Goal: Obtain resource: Obtain resource

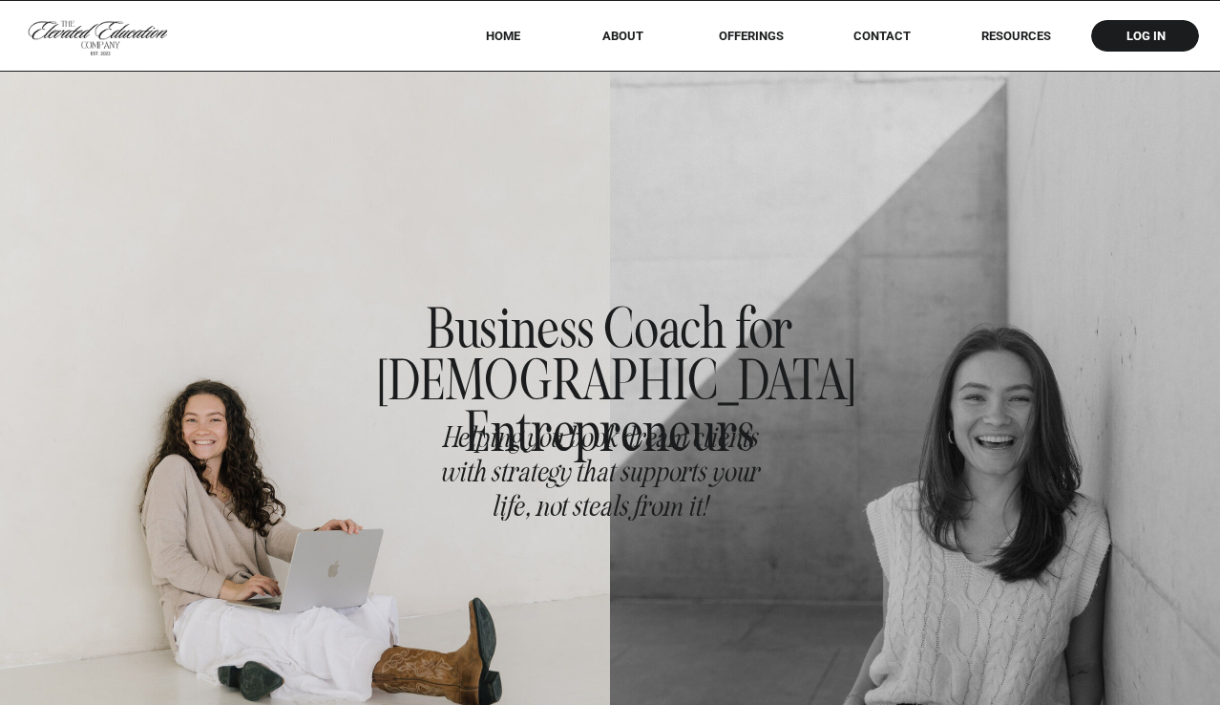
click at [755, 32] on nav "offerings" at bounding box center [750, 36] width 119 height 14
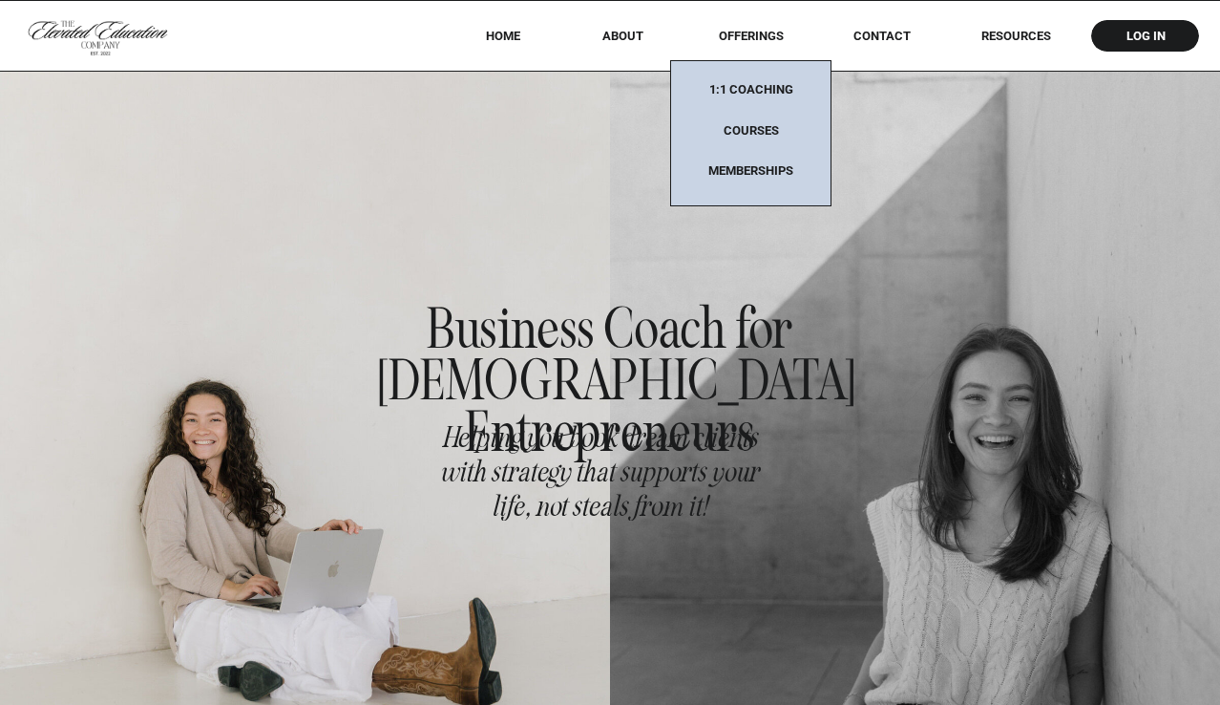
click at [845, 303] on div at bounding box center [915, 423] width 610 height 705
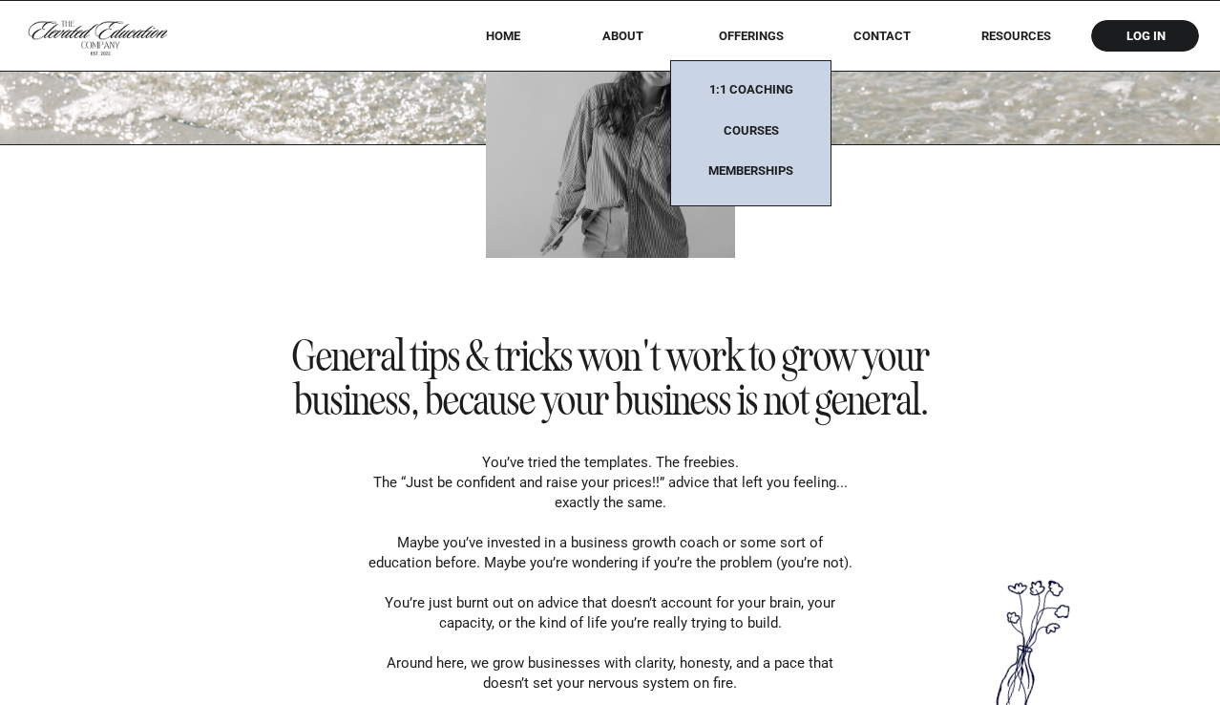
click at [867, 349] on h2 "General tips & tricks won't work to grow your business, because your business i…" at bounding box center [611, 378] width 714 height 88
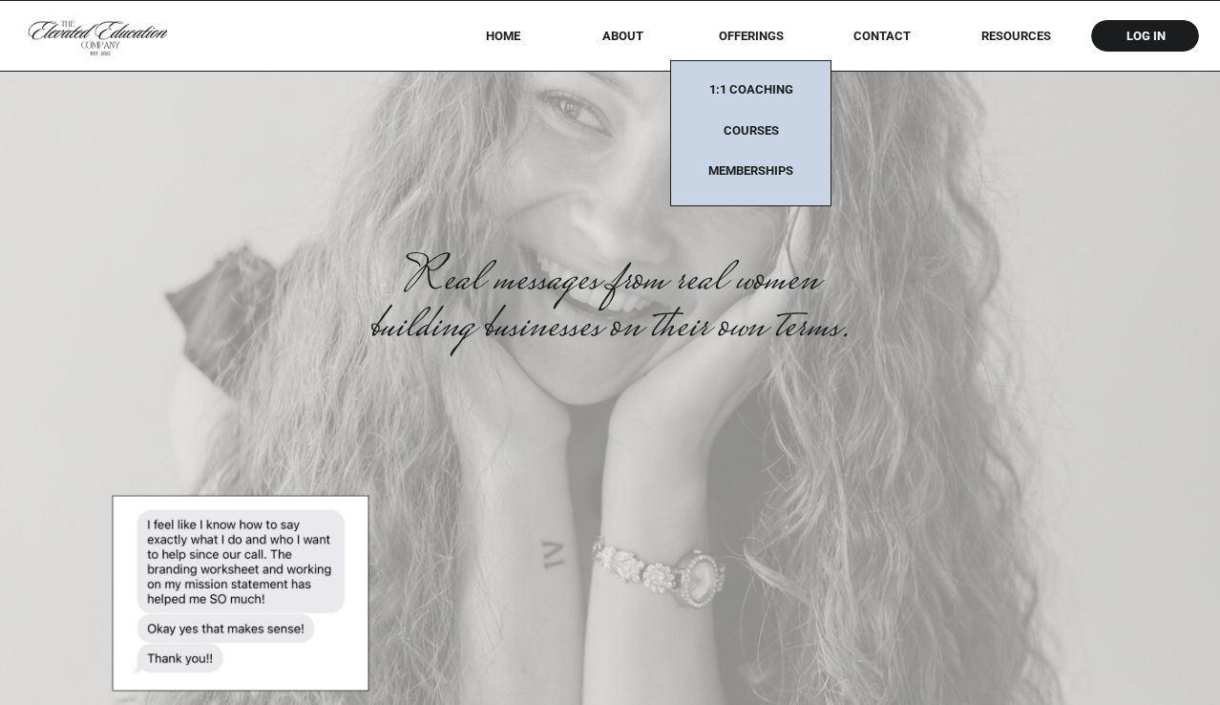
scroll to position [5681, 0]
click at [513, 44] on div at bounding box center [610, 92] width 1220 height 705
click at [1006, 35] on nav "RESOURCES" at bounding box center [1016, 36] width 122 height 14
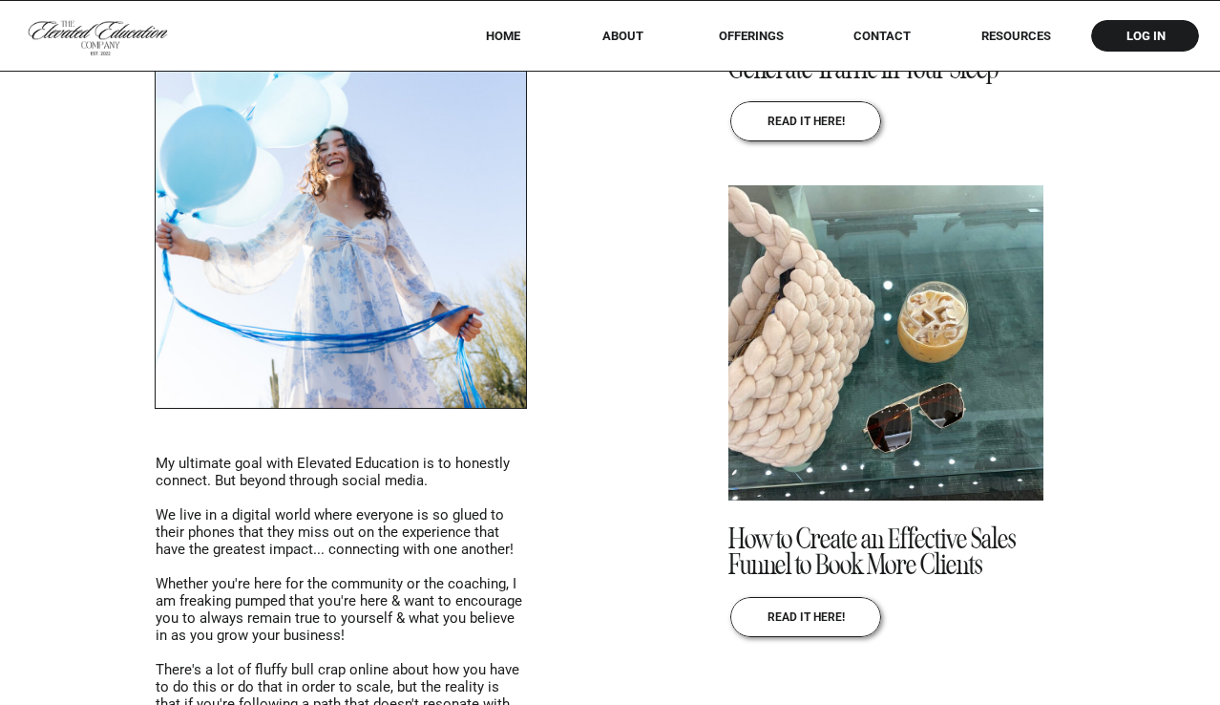
scroll to position [1353, 0]
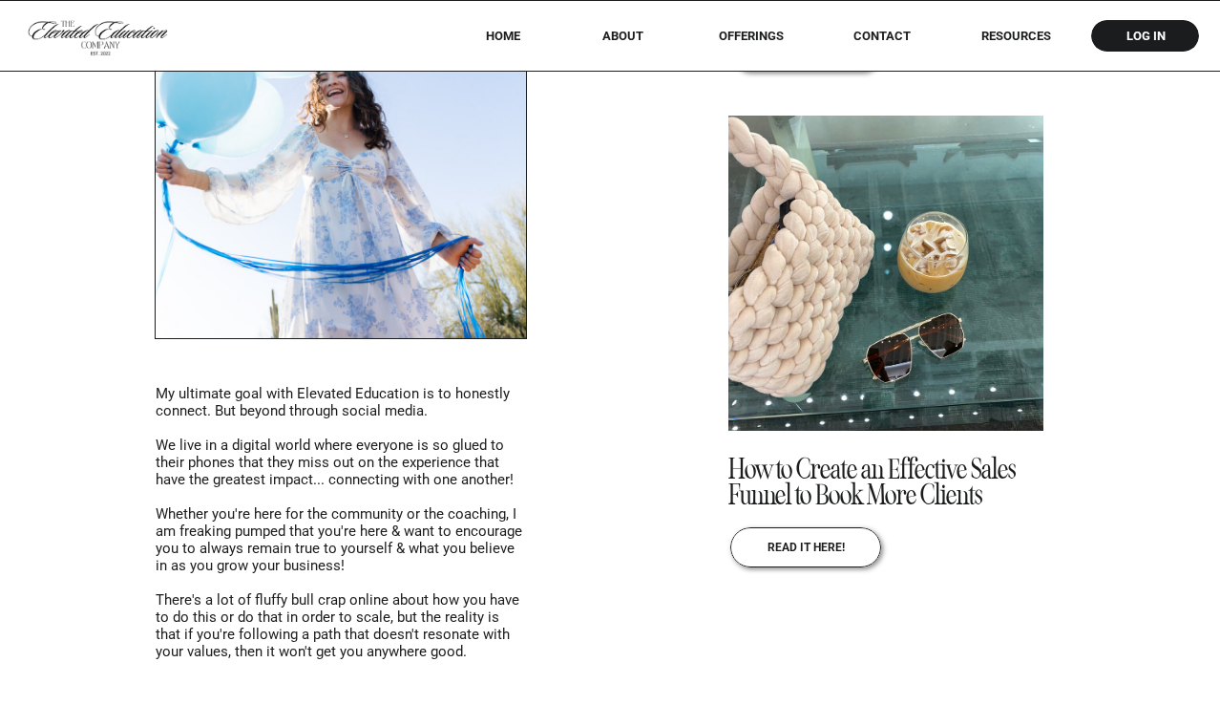
click at [867, 43] on div at bounding box center [805, 52] width 151 height 40
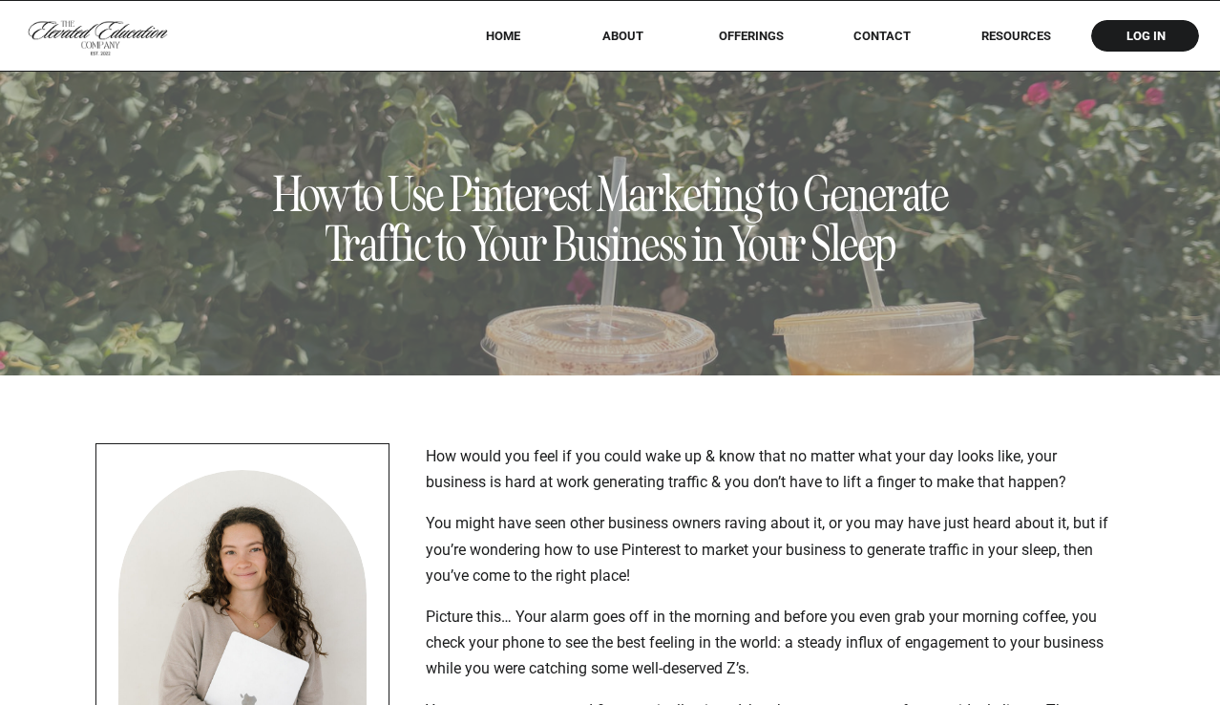
click at [753, 43] on div at bounding box center [610, 35] width 1220 height 71
click at [753, 40] on nav "offerings" at bounding box center [750, 36] width 119 height 14
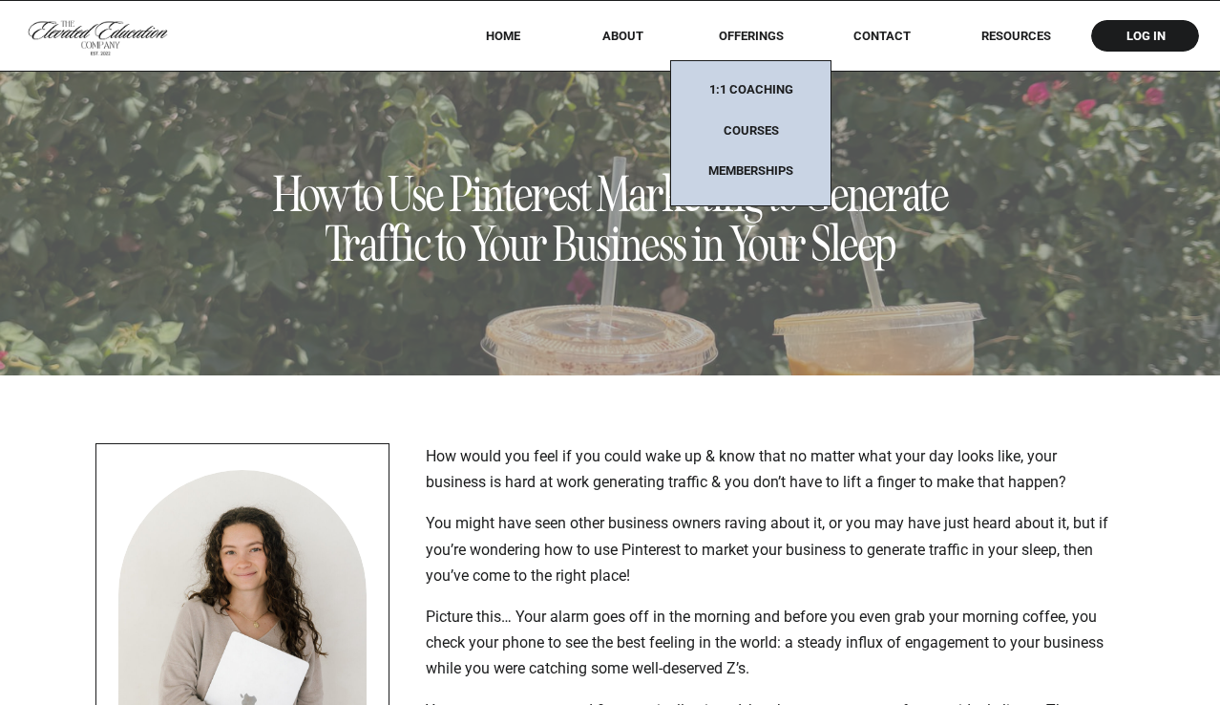
click at [753, 129] on nav "Courses" at bounding box center [750, 135] width 119 height 25
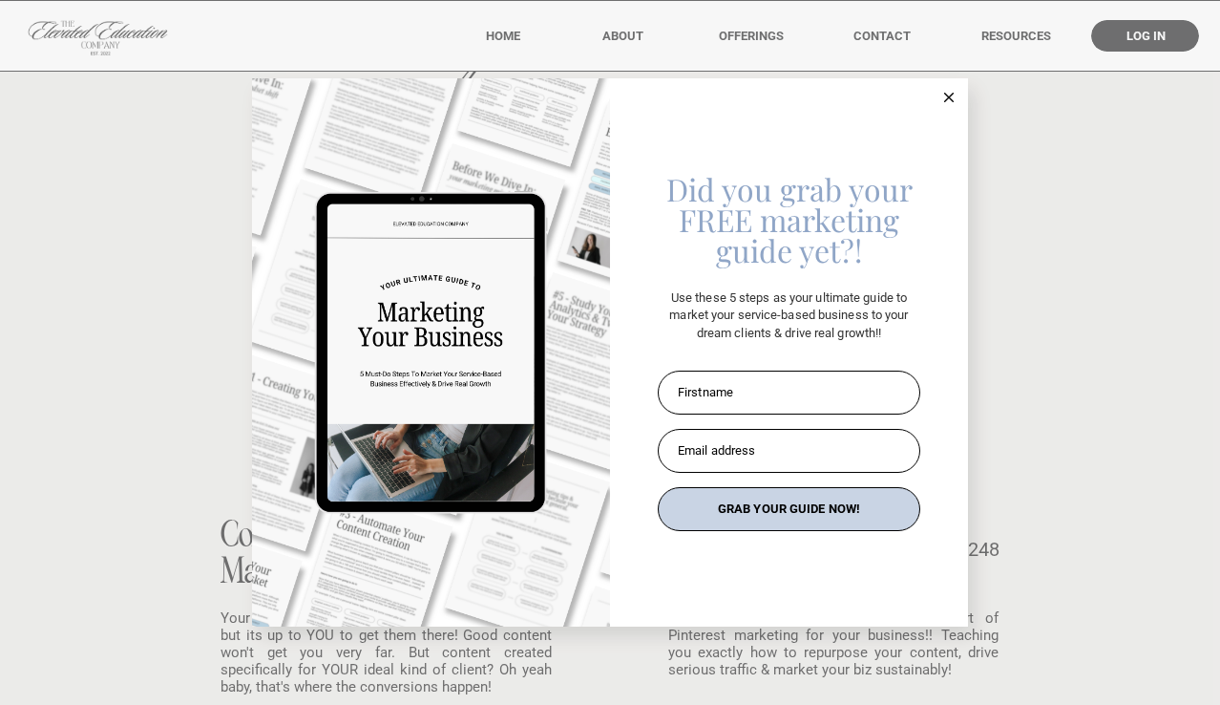
scroll to position [1470, 0]
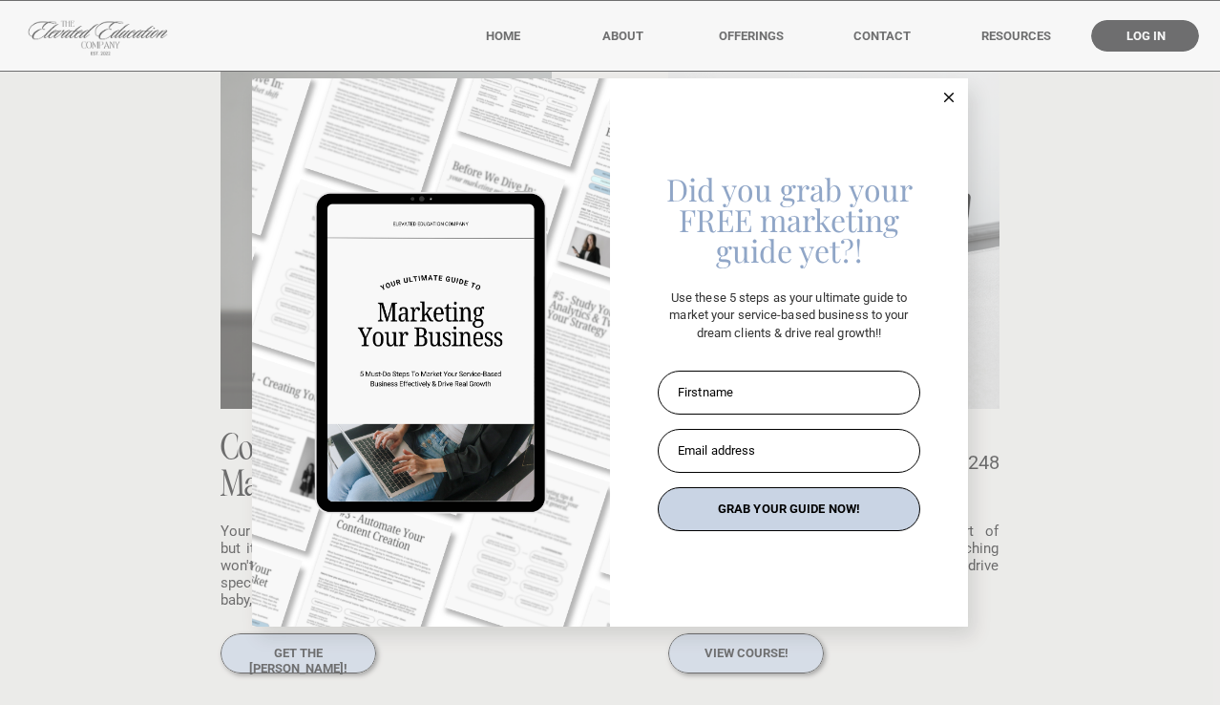
click at [944, 96] on icon at bounding box center [949, 98] width 10 height 10
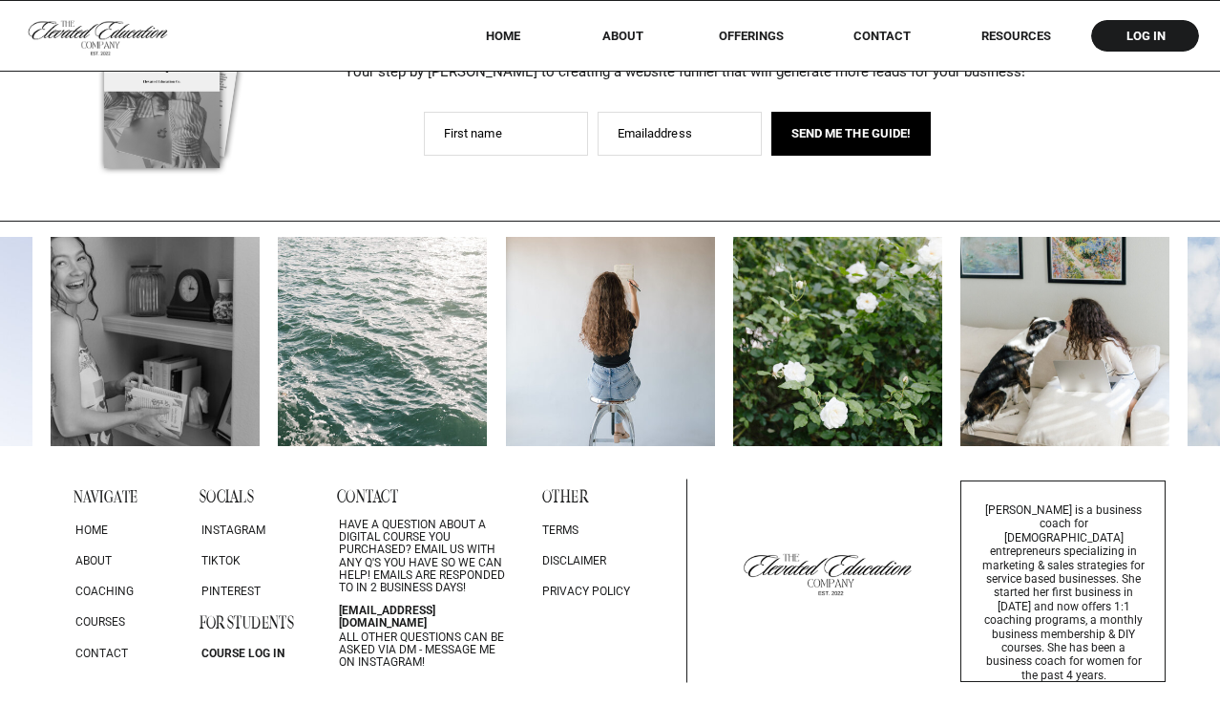
scroll to position [3710, 0]
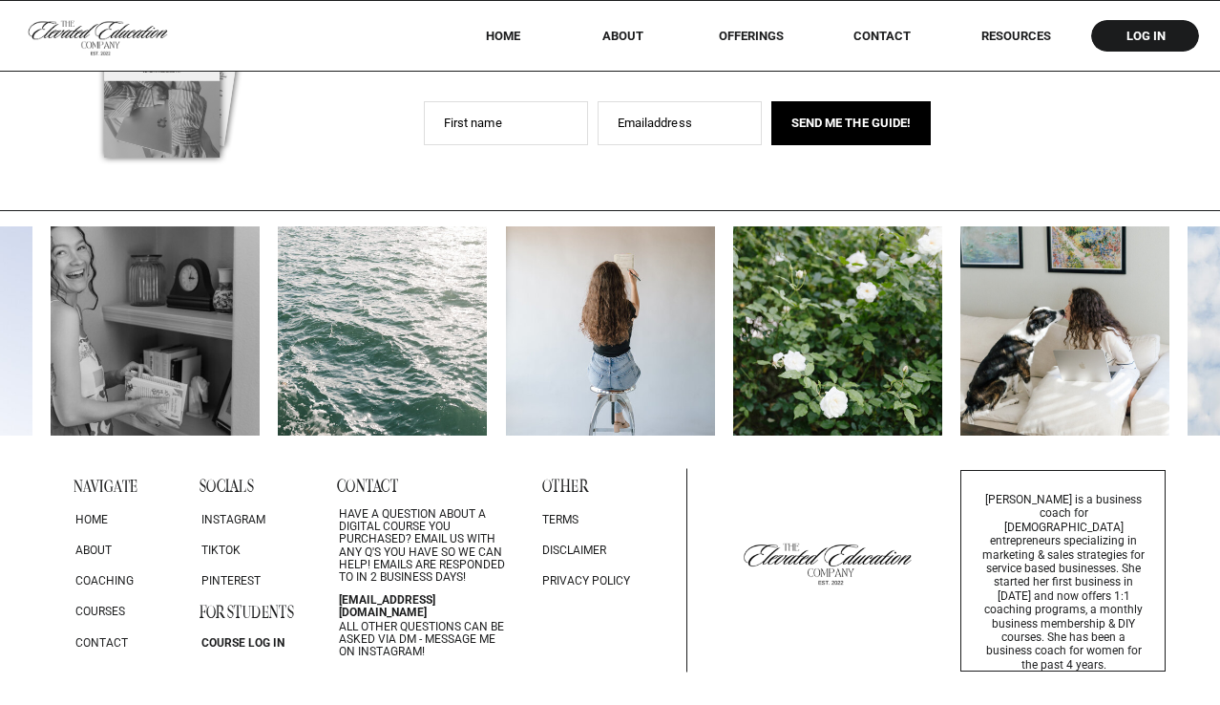
click at [512, 32] on nav "HOME" at bounding box center [502, 36] width 85 height 14
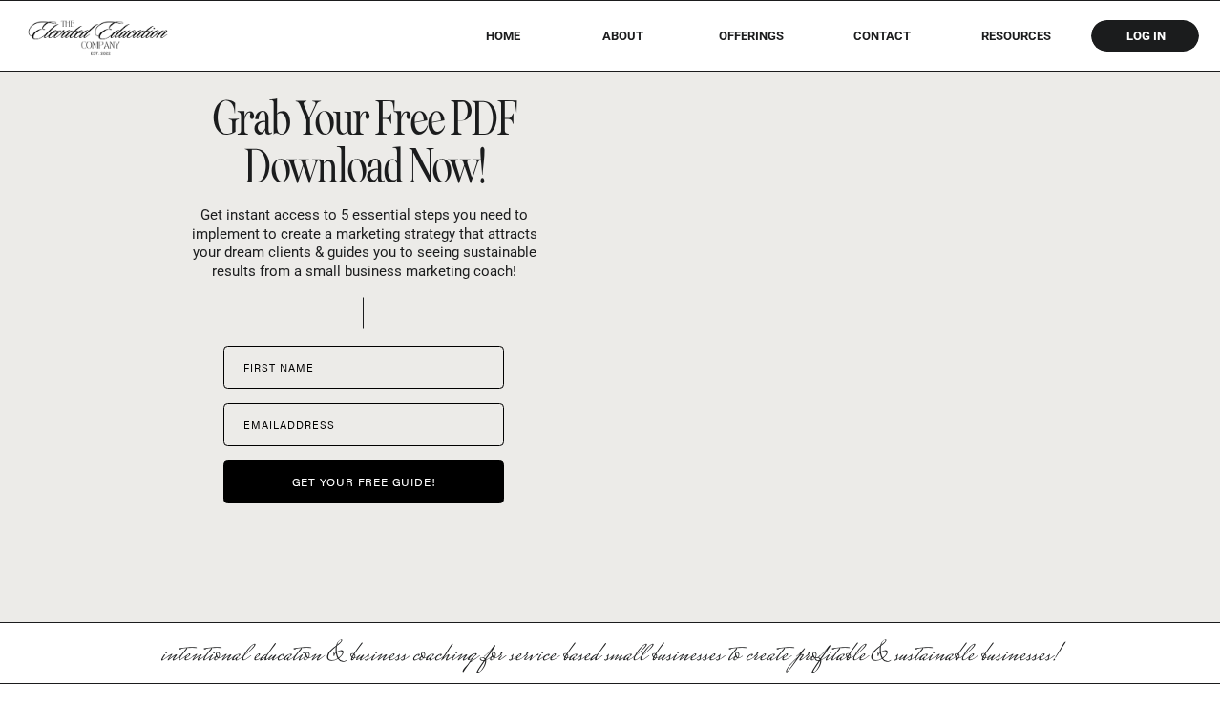
scroll to position [7668, 0]
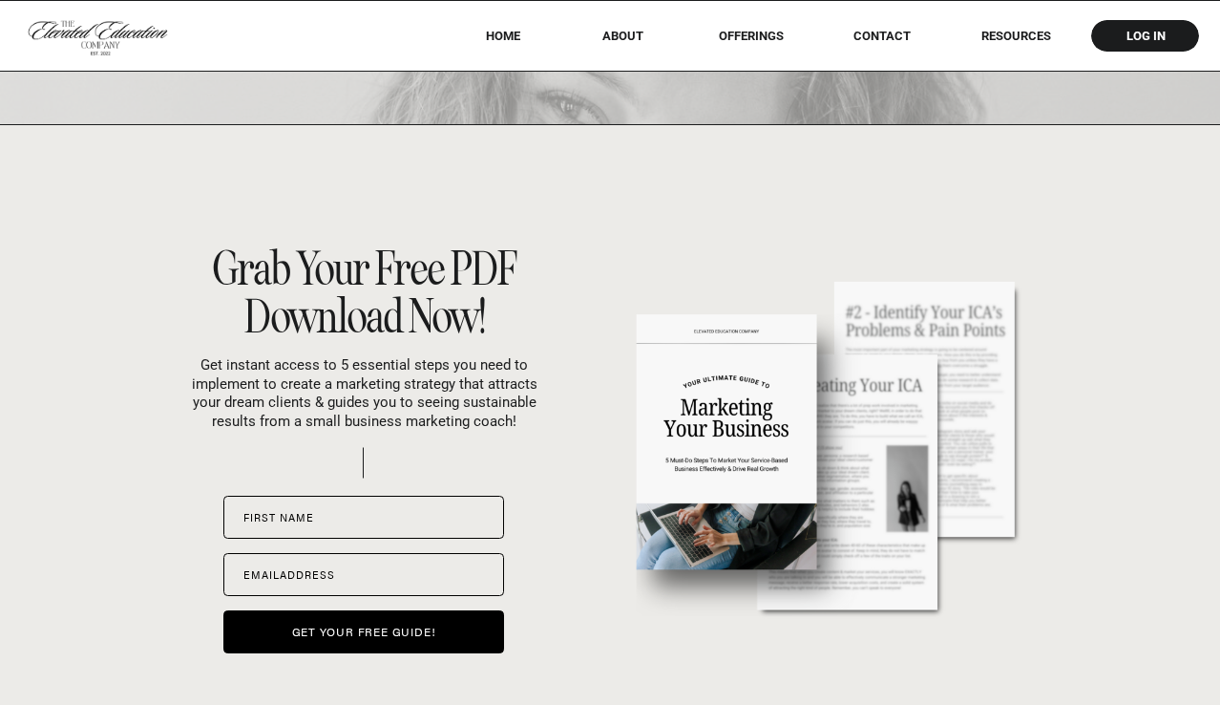
click at [425, 514] on label "Fir f st name" at bounding box center [363, 517] width 281 height 43
click at [425, 514] on input "Fir f st name" at bounding box center [363, 517] width 281 height 43
type input "**********"
click at [362, 570] on label "Email M address" at bounding box center [363, 574] width 281 height 43
click at [362, 570] on input "Email M address" at bounding box center [363, 574] width 281 height 43
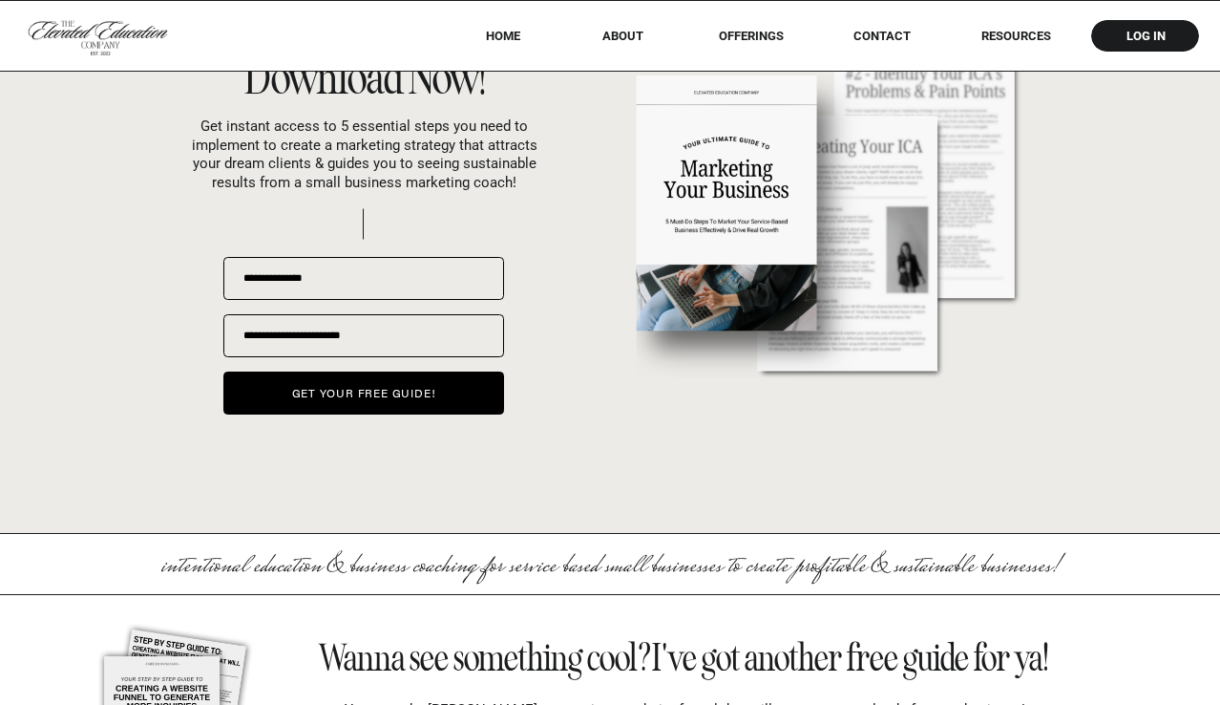
scroll to position [7938, 0]
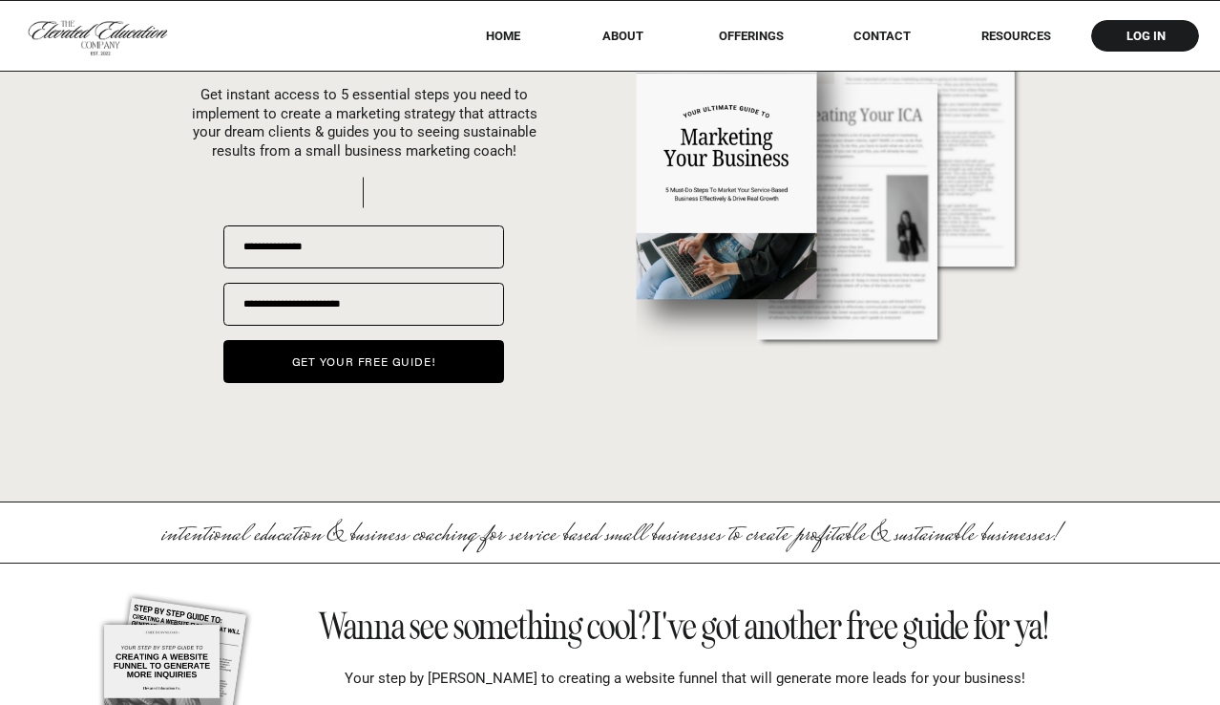
type input "**********"
click at [308, 365] on span "get your free guide!" at bounding box center [364, 360] width 144 height 17
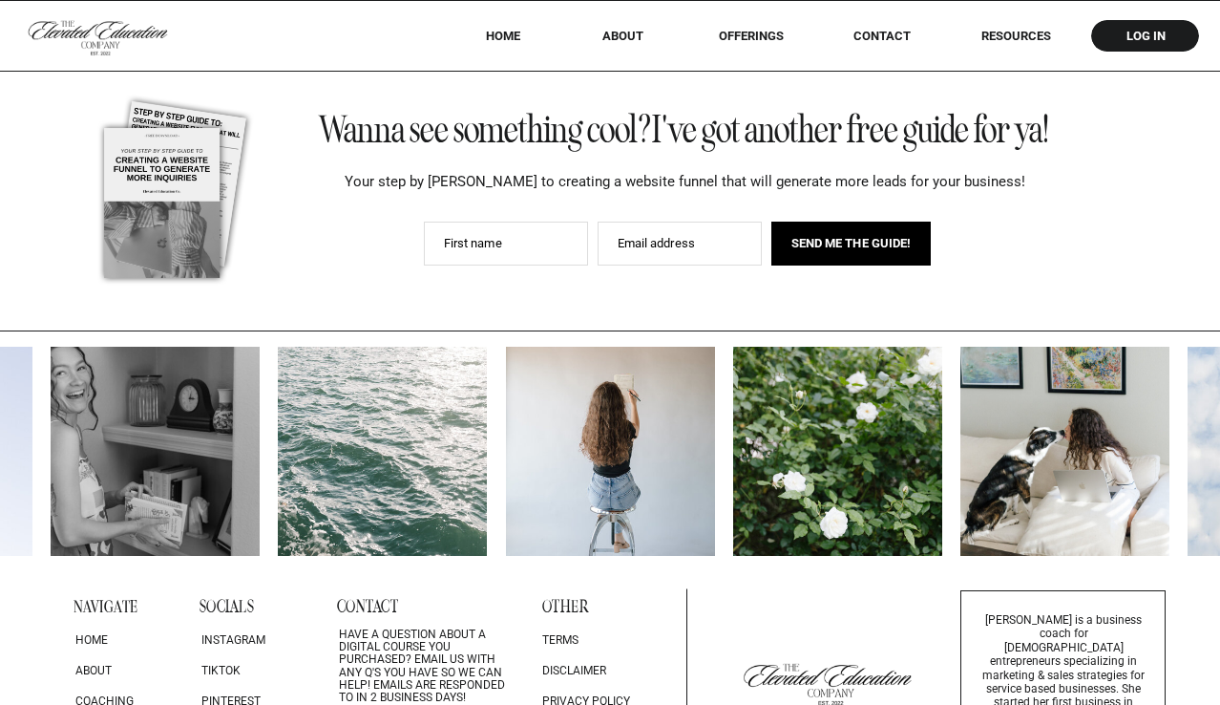
scroll to position [8555, 0]
